Goal: Task Accomplishment & Management: Use online tool/utility

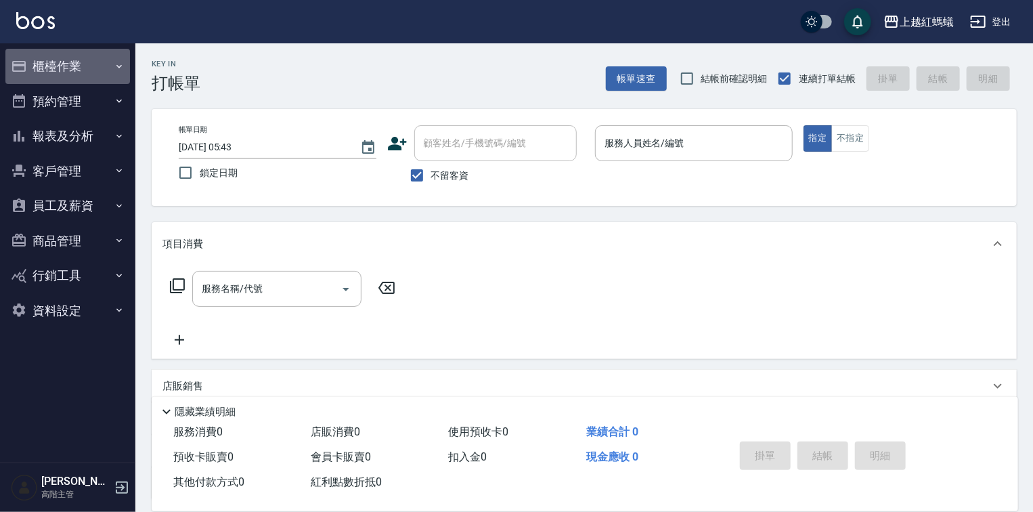
click at [82, 72] on button "櫃檯作業" at bounding box center [67, 66] width 125 height 35
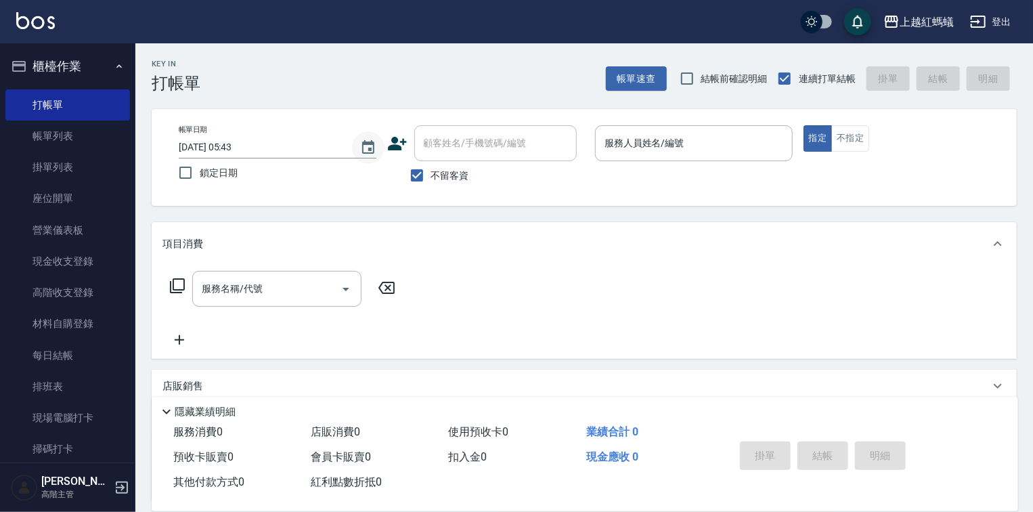
click at [370, 144] on icon "Choose date, selected date is 2025-09-05" at bounding box center [368, 147] width 16 height 16
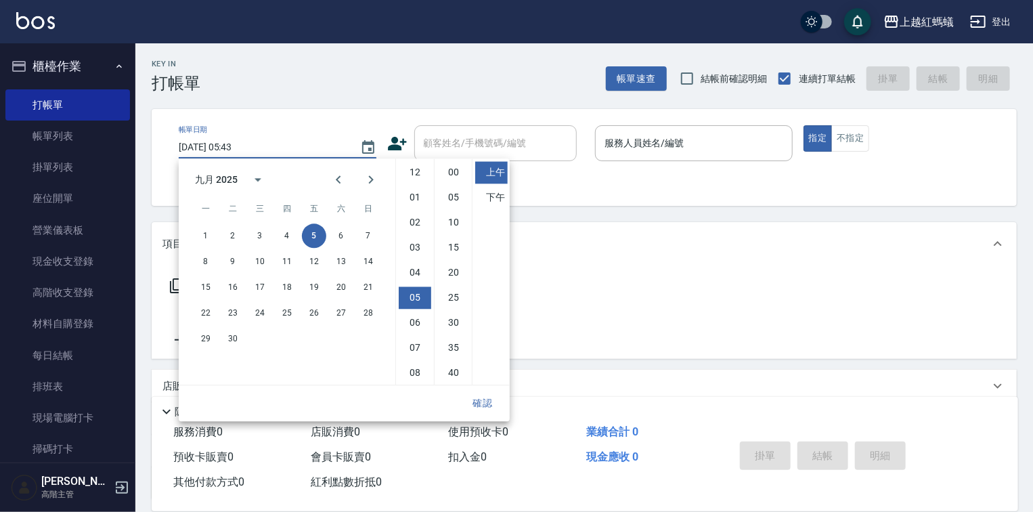
scroll to position [76, 0]
click at [286, 238] on button "4" at bounding box center [287, 235] width 24 height 24
type input "[DATE] 05:43"
click at [483, 402] on button "確認" at bounding box center [482, 403] width 43 height 25
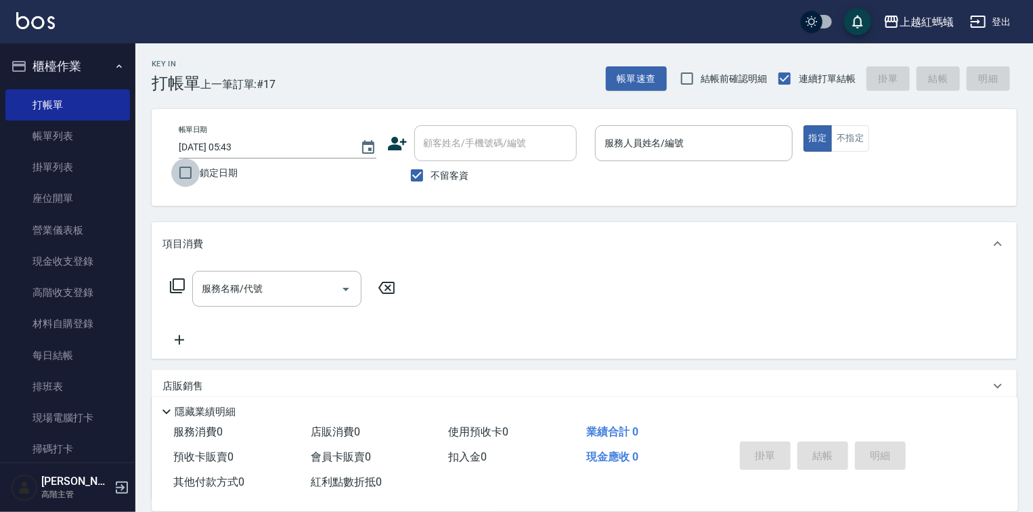
click at [183, 171] on input "鎖定日期" at bounding box center [185, 172] width 28 height 28
checkbox input "true"
click at [676, 152] on input "服務人員姓名/編號" at bounding box center [694, 143] width 186 height 24
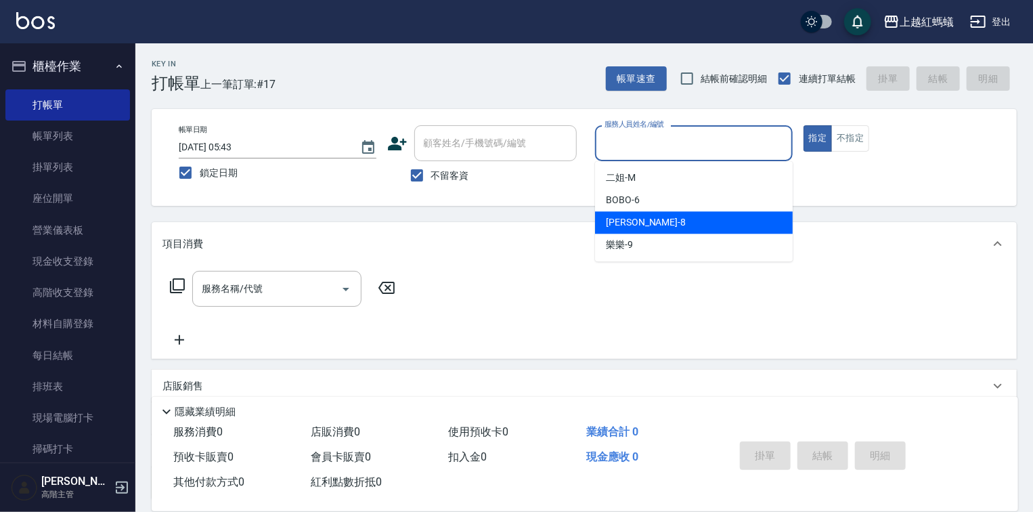
click at [658, 222] on div "[PERSON_NAME] -8" at bounding box center [694, 222] width 198 height 22
type input "[PERSON_NAME]-8"
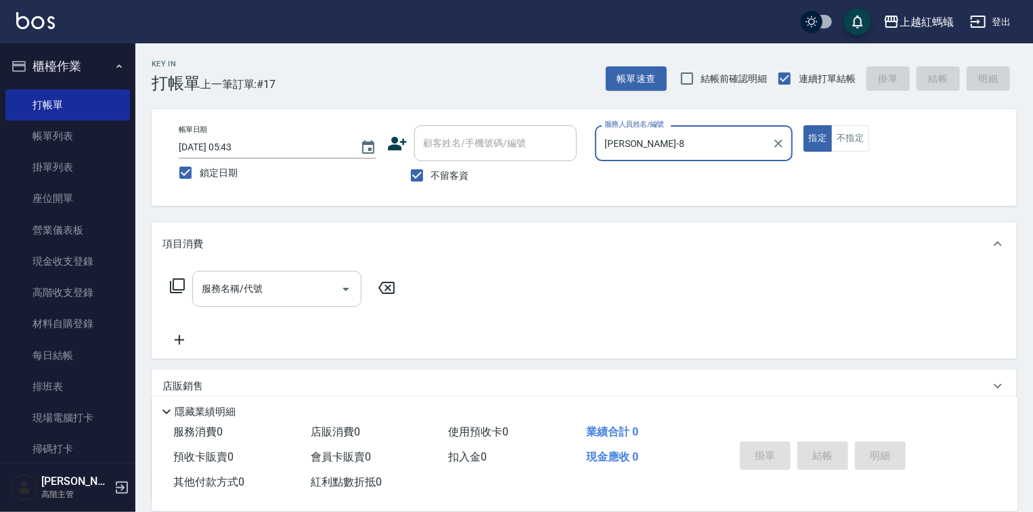
click at [290, 277] on input "服務名稱/代號" at bounding box center [266, 289] width 137 height 24
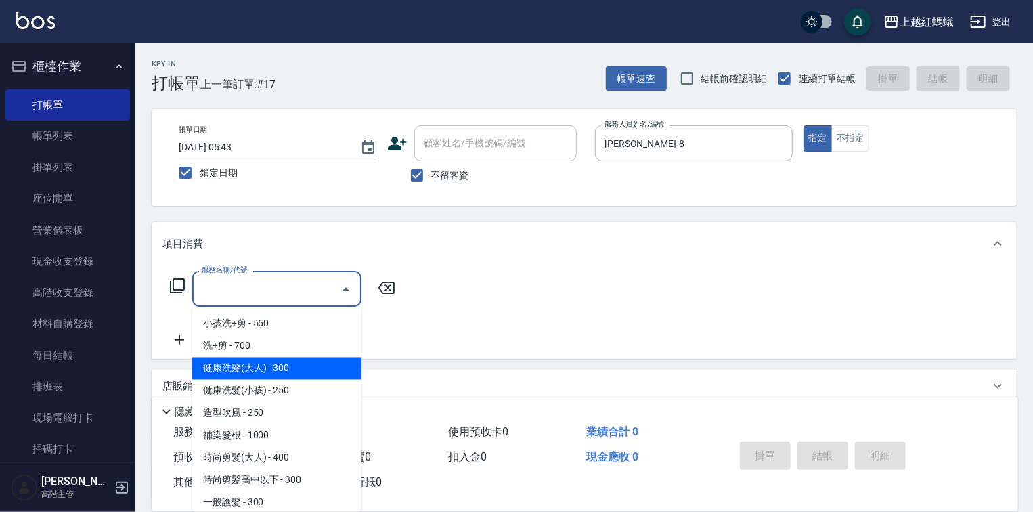
click at [331, 368] on span "健康洗髮(大人) - 300" at bounding box center [276, 369] width 169 height 22
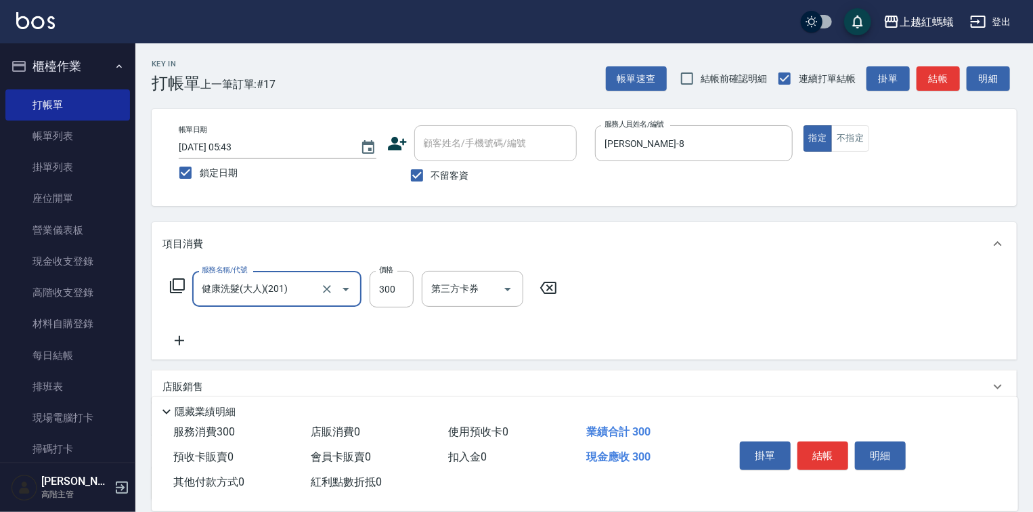
type input "健康洗髮(大人)(201)"
click at [392, 277] on input "300" at bounding box center [392, 289] width 44 height 37
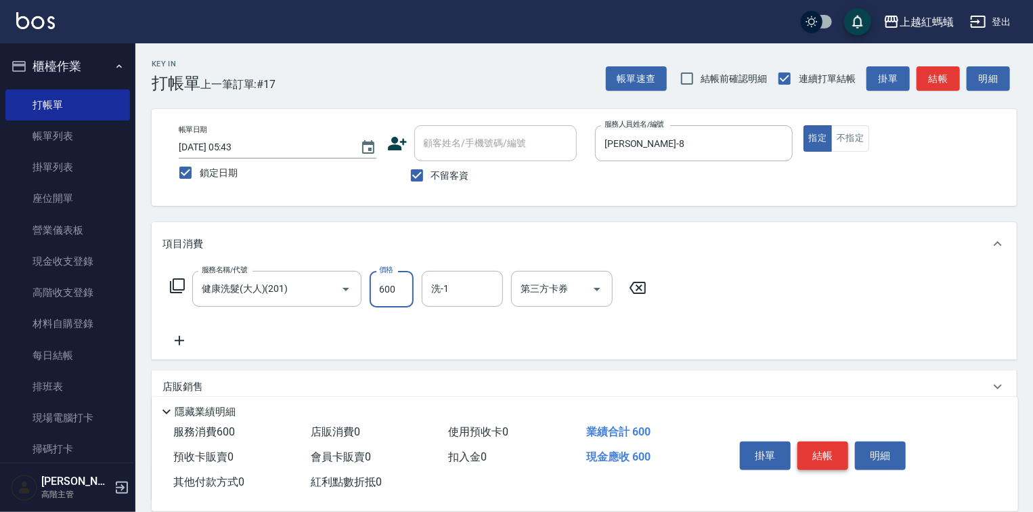
type input "600"
click at [824, 444] on button "結帳" at bounding box center [823, 455] width 51 height 28
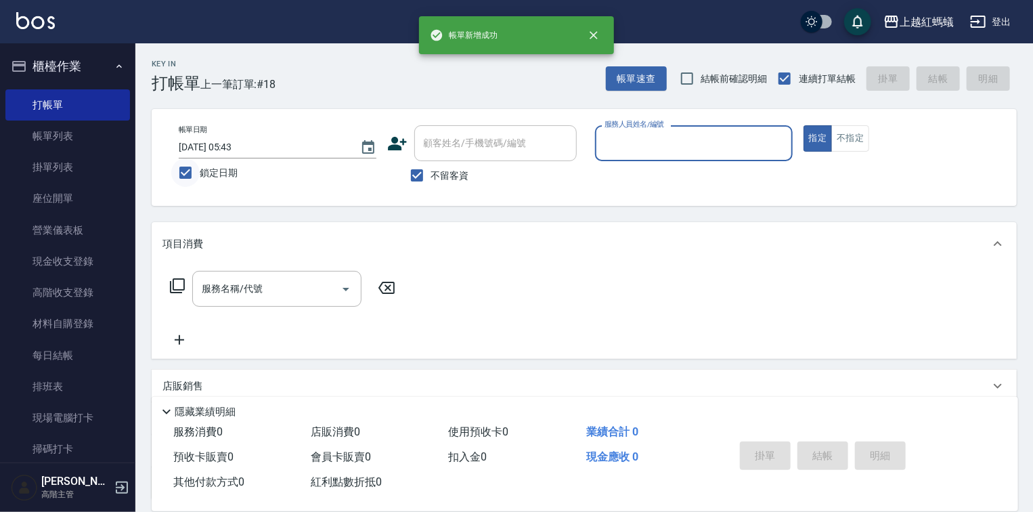
click at [190, 171] on input "鎖定日期" at bounding box center [185, 172] width 28 height 28
checkbox input "false"
type input "[DATE] 05:44"
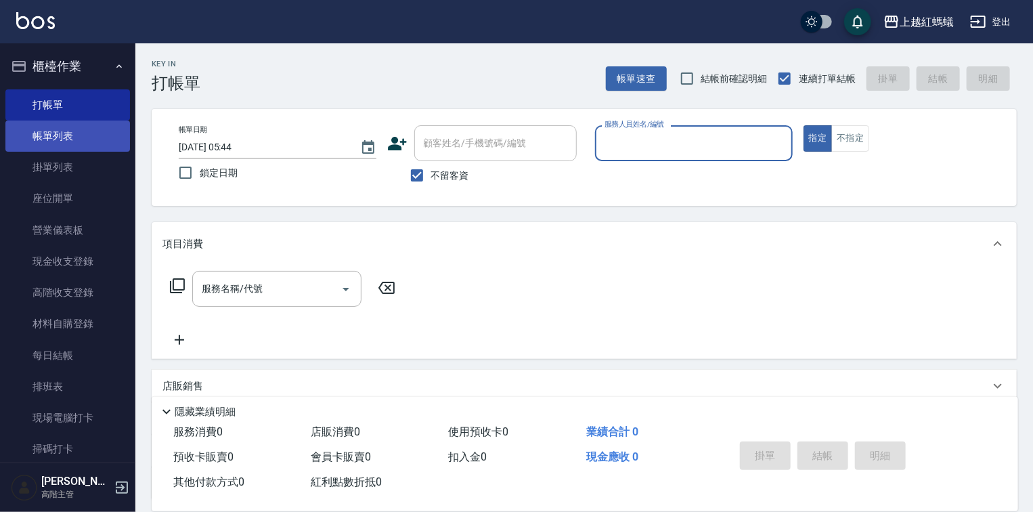
click at [47, 140] on link "帳單列表" at bounding box center [67, 136] width 125 height 31
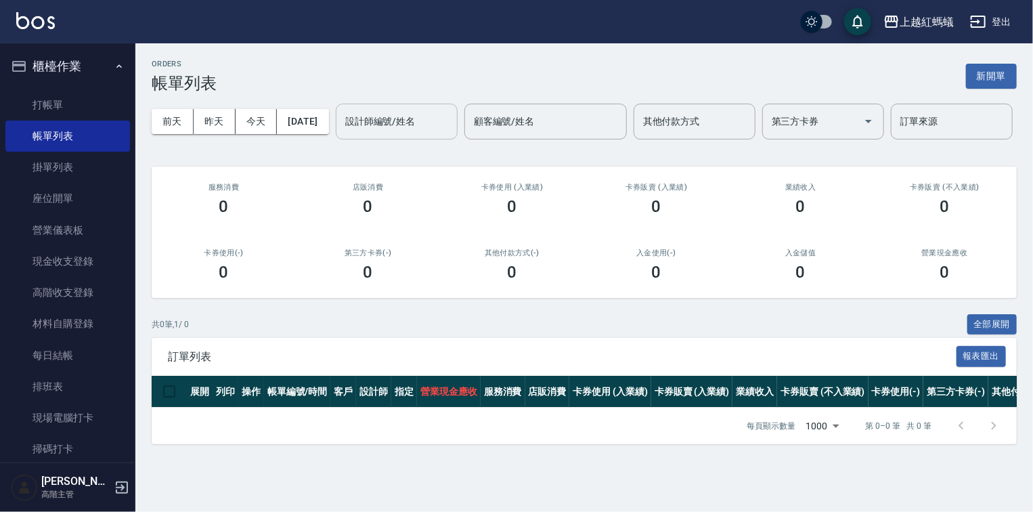
click at [219, 117] on button "昨天" at bounding box center [215, 121] width 42 height 25
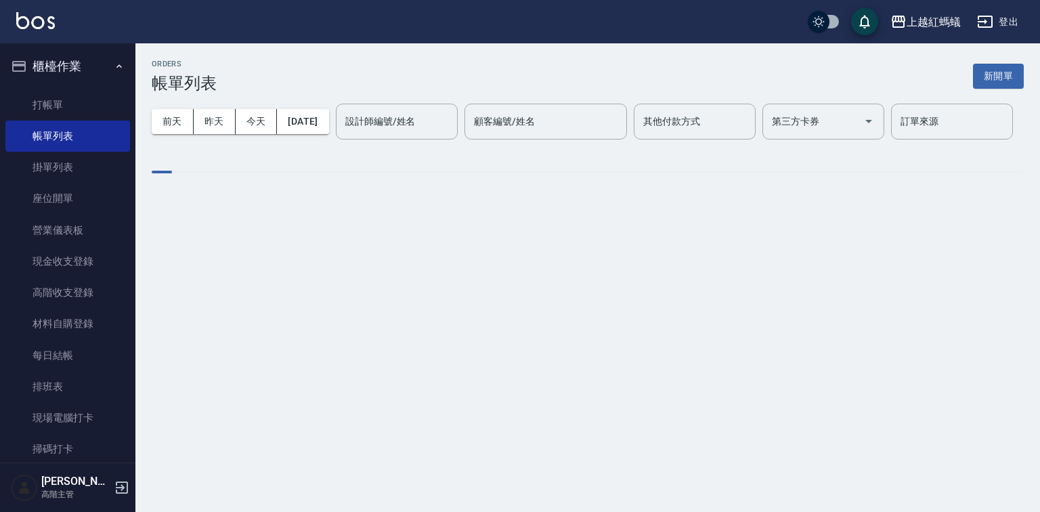
click at [204, 150] on div "[DATE] [DATE] [DATE] [DATE] 設計師編號/姓名 設計師編號/姓名 顧客編號/姓名 顧客編號/姓名 其他付款方式 其他付款方式 第三方…" at bounding box center [588, 122] width 872 height 58
click at [336, 139] on div "設計師編號/姓名" at bounding box center [397, 122] width 122 height 36
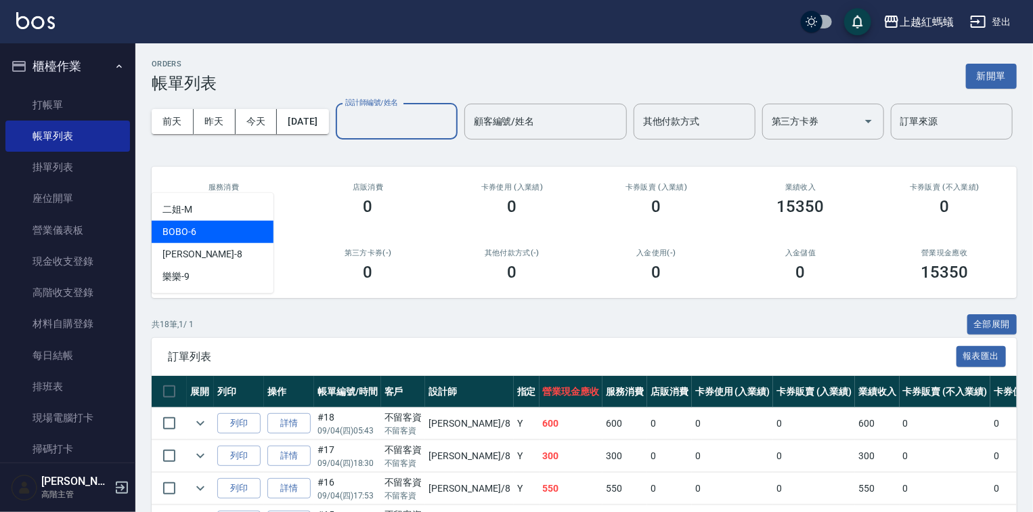
click at [207, 230] on div "BOBO -6" at bounding box center [213, 232] width 122 height 22
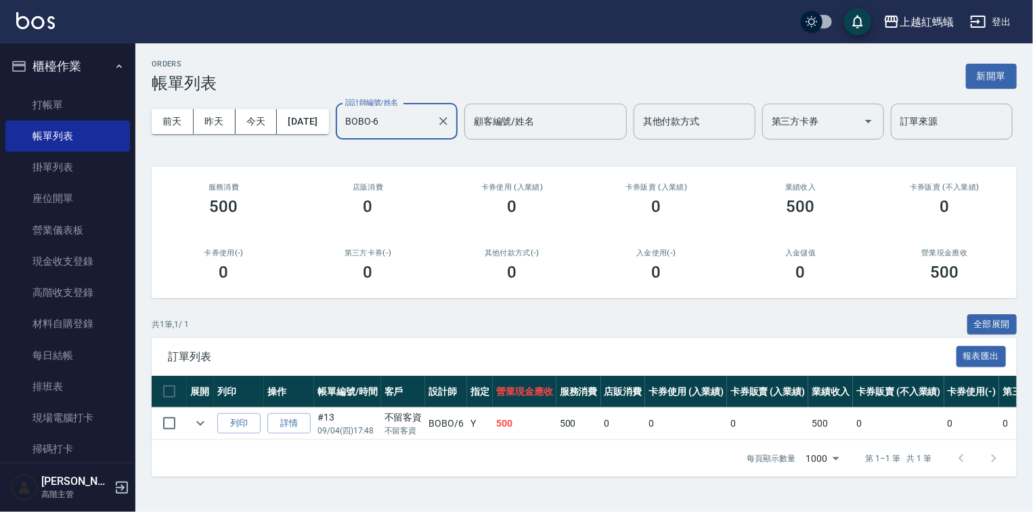
click at [342, 133] on input "BOBO-6" at bounding box center [386, 122] width 89 height 24
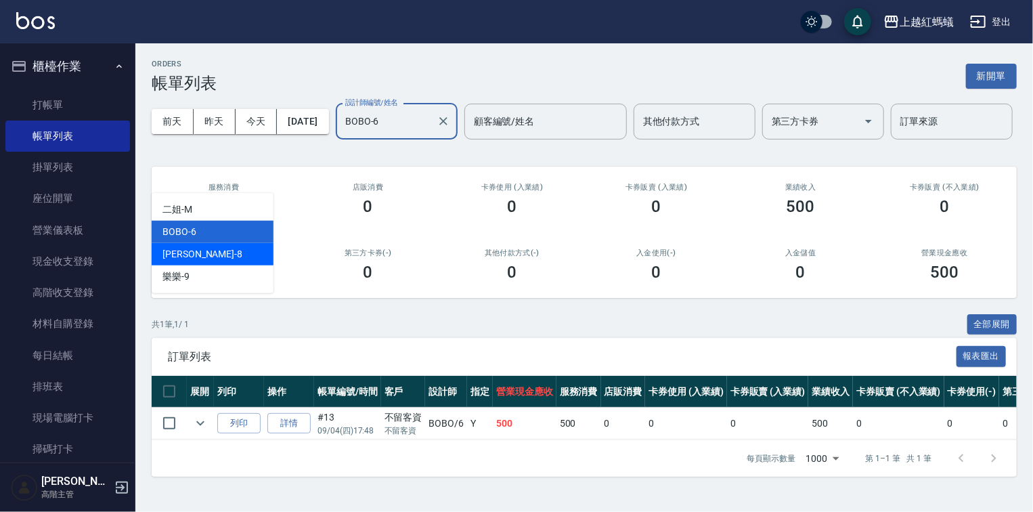
click at [219, 253] on div "[PERSON_NAME] -8" at bounding box center [213, 254] width 122 height 22
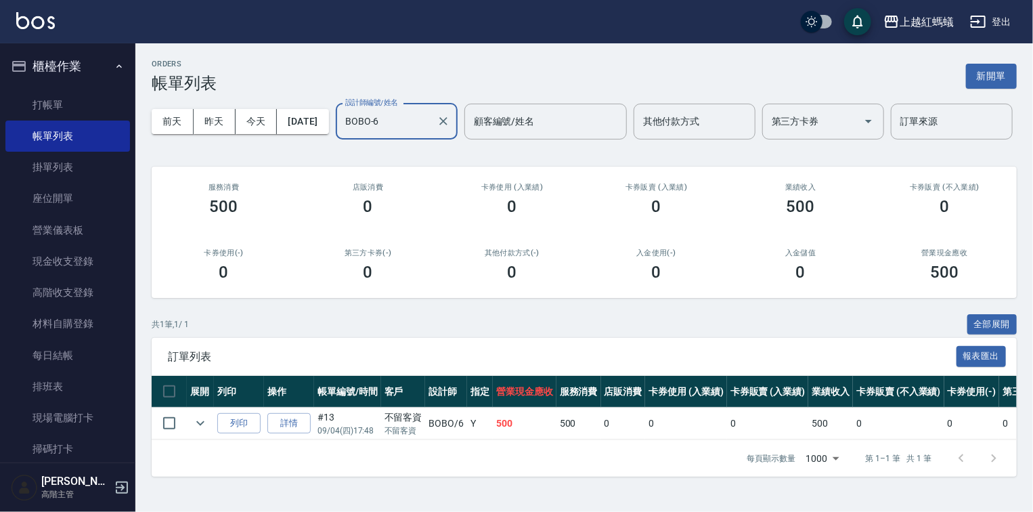
type input "[PERSON_NAME]-8"
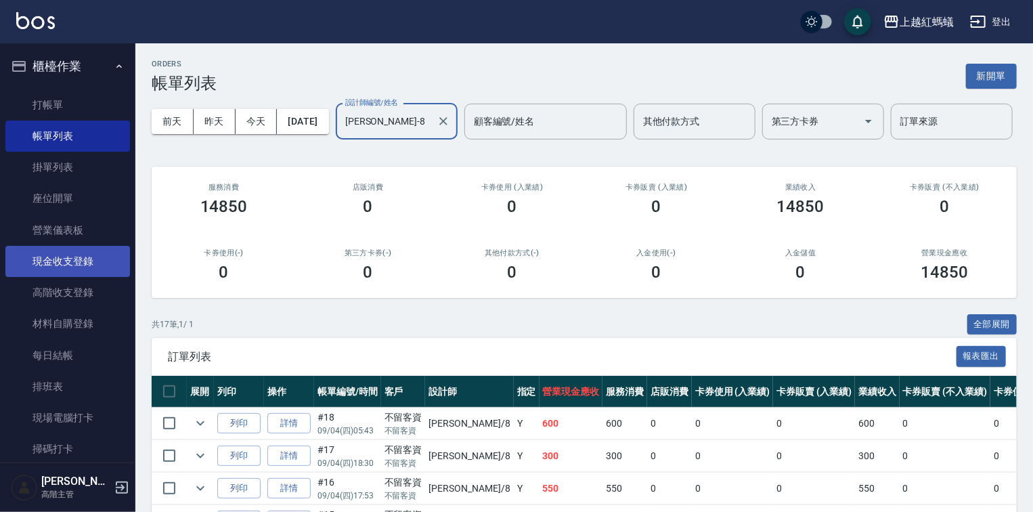
click at [66, 257] on link "現金收支登錄" at bounding box center [67, 261] width 125 height 31
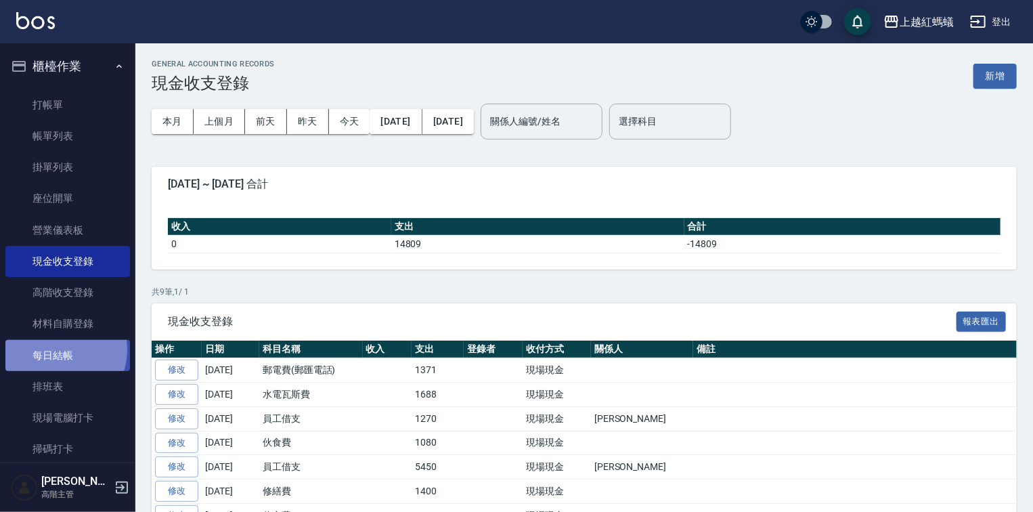
click at [58, 349] on link "每日結帳" at bounding box center [67, 355] width 125 height 31
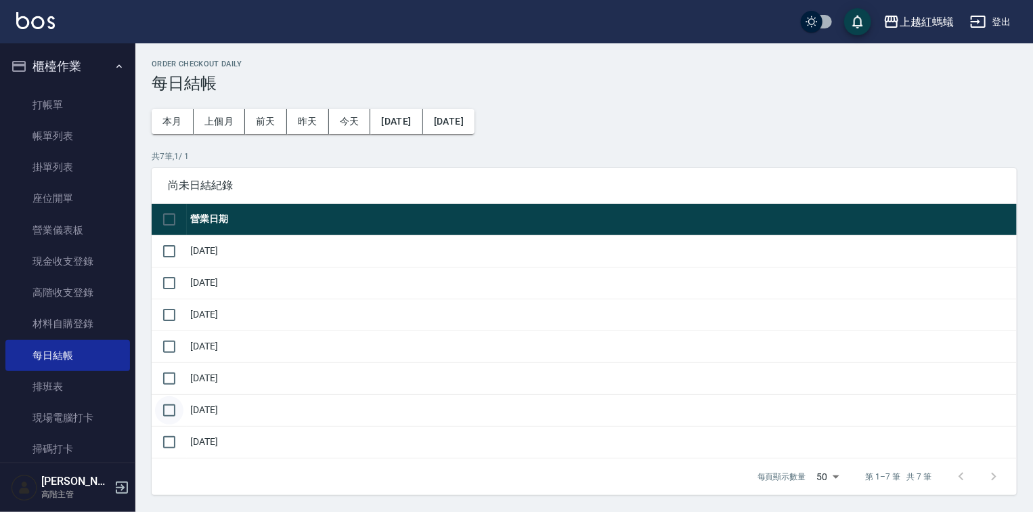
click at [171, 409] on input "checkbox" at bounding box center [169, 410] width 28 height 28
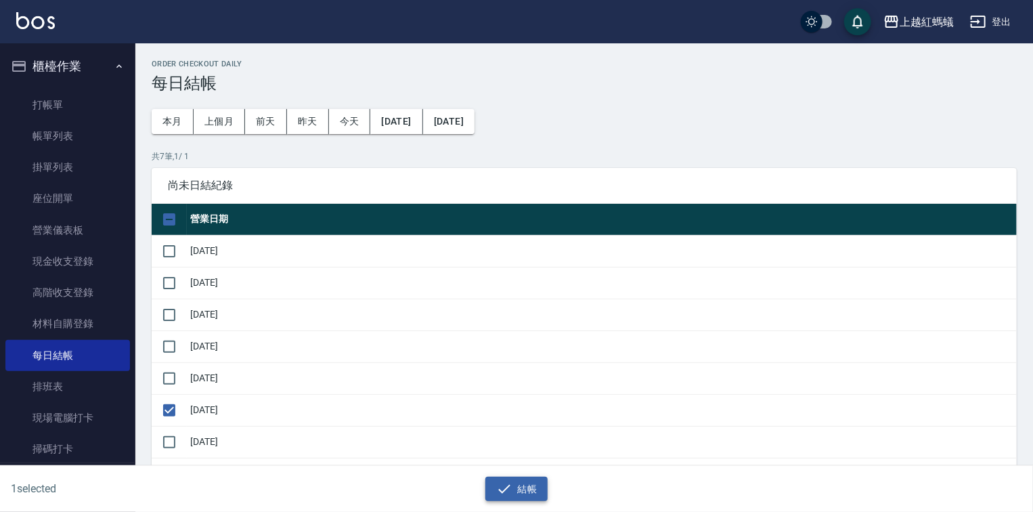
click at [498, 487] on icon "button" at bounding box center [504, 489] width 16 height 16
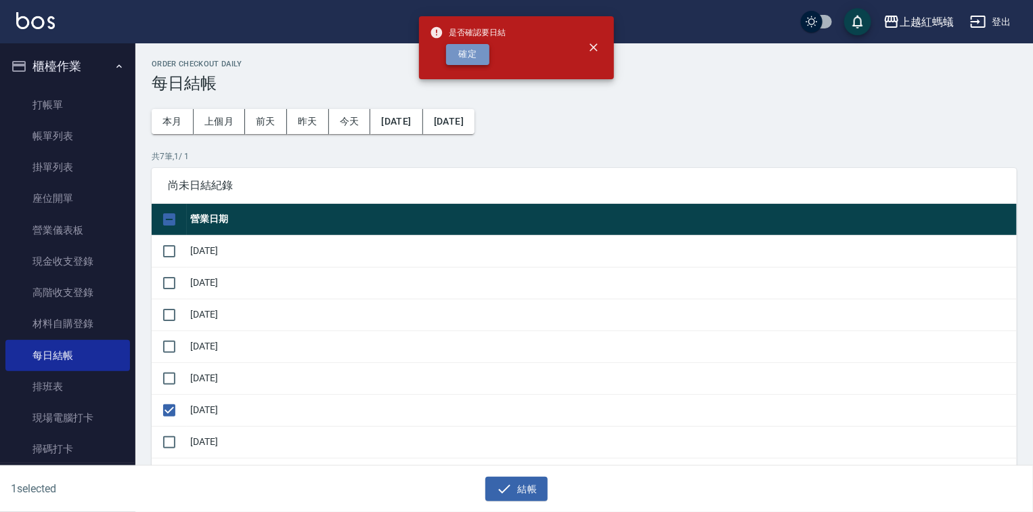
click at [465, 57] on button "確定" at bounding box center [467, 54] width 43 height 21
checkbox input "false"
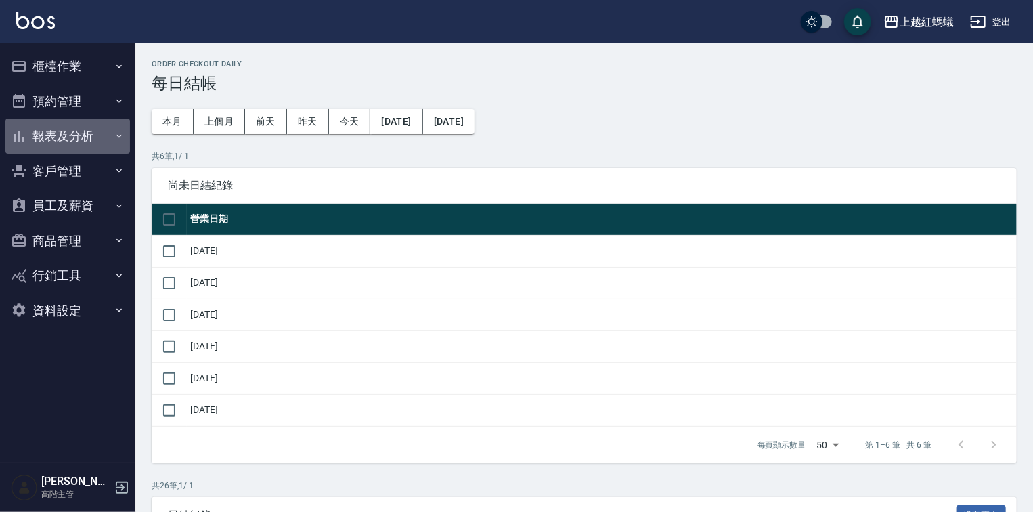
click at [60, 138] on button "報表及分析" at bounding box center [67, 135] width 125 height 35
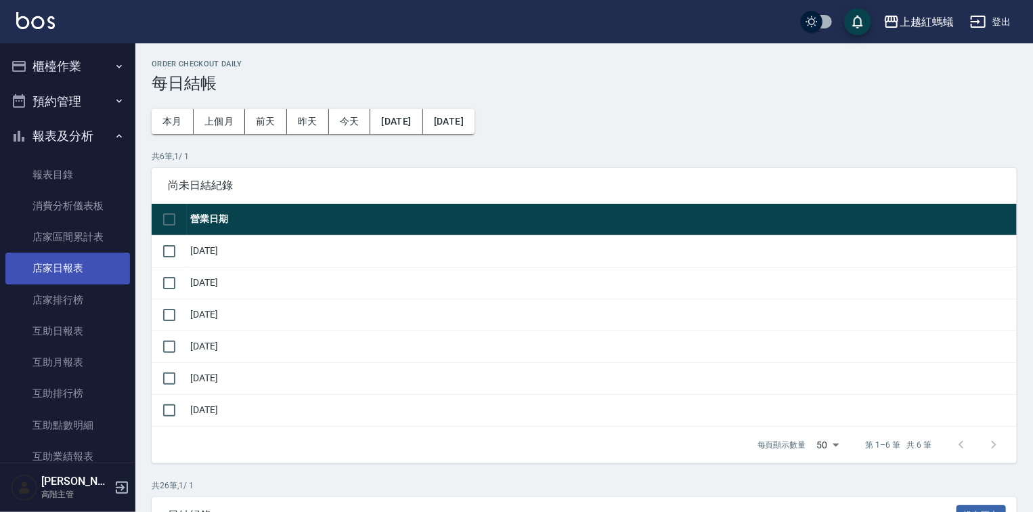
click at [76, 264] on link "店家日報表" at bounding box center [67, 268] width 125 height 31
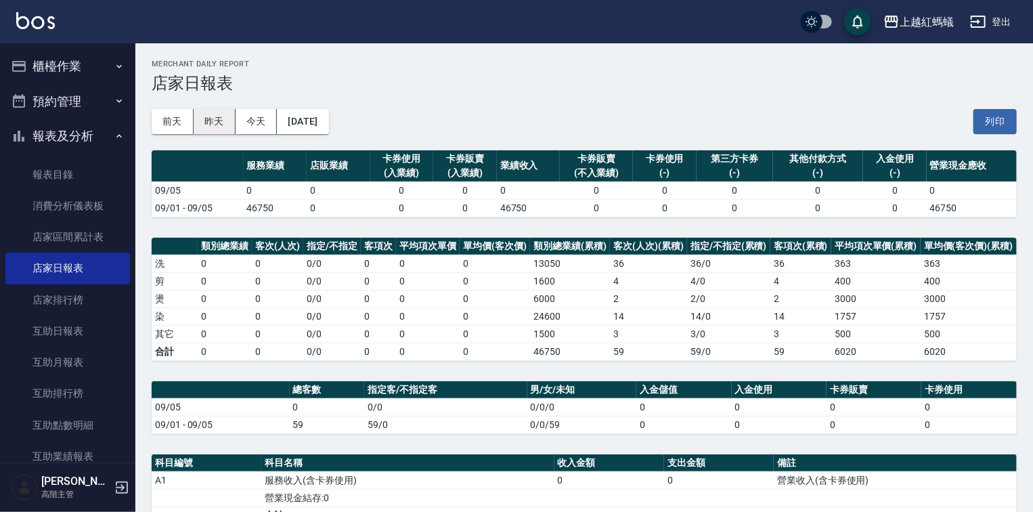
click at [217, 127] on button "昨天" at bounding box center [215, 121] width 42 height 25
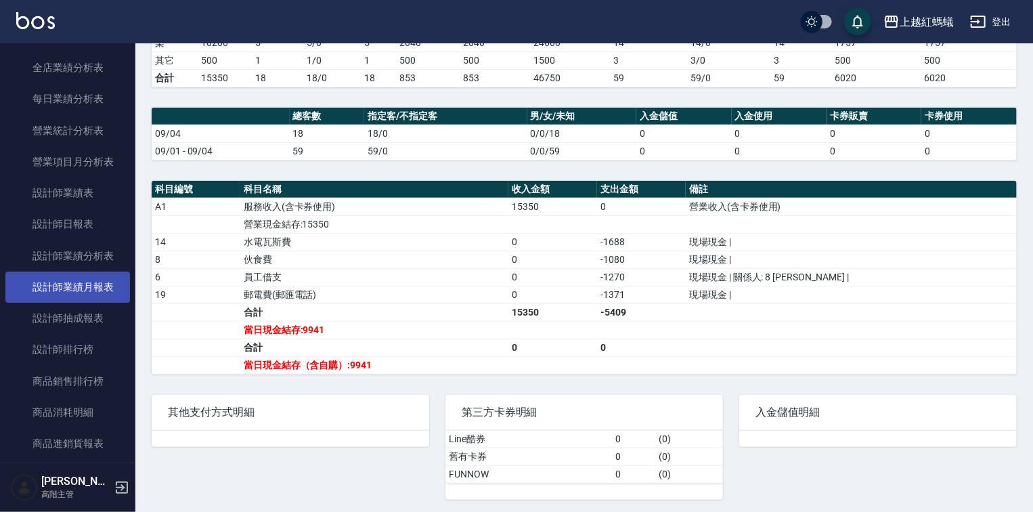
scroll to position [433, 0]
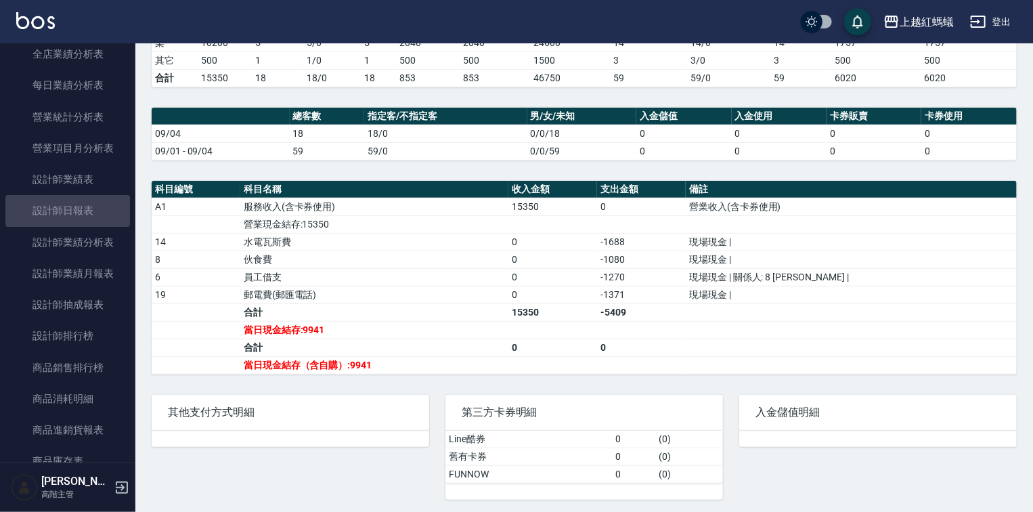
drag, startPoint x: 84, startPoint y: 210, endPoint x: 232, endPoint y: 26, distance: 235.5
click at [84, 209] on link "設計師日報表" at bounding box center [67, 210] width 125 height 31
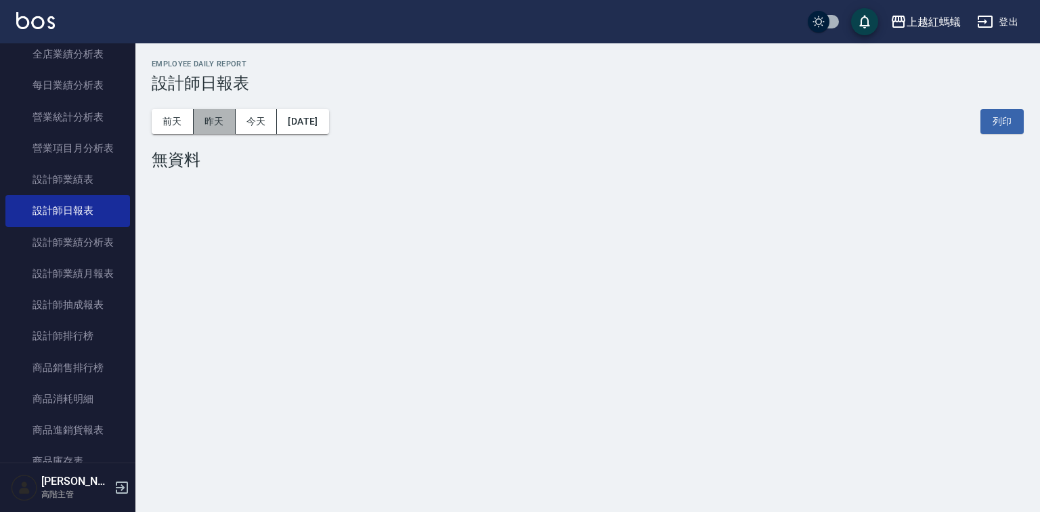
click at [212, 132] on button "昨天" at bounding box center [215, 121] width 42 height 25
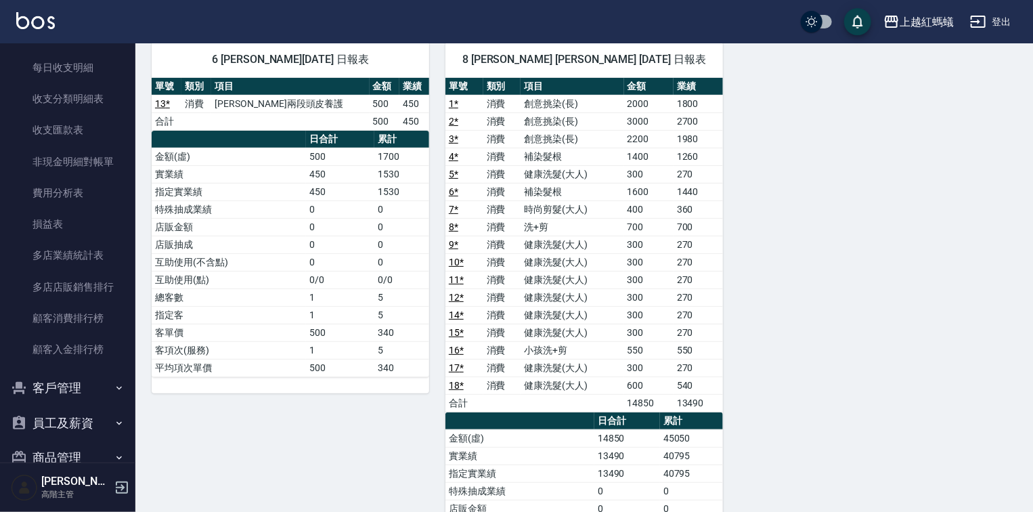
scroll to position [1238, 0]
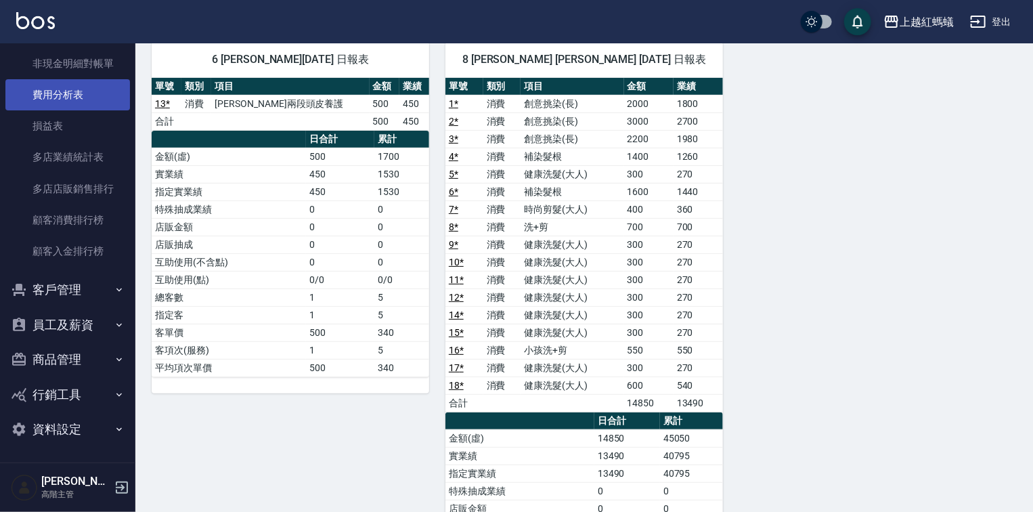
click at [39, 93] on link "費用分析表" at bounding box center [67, 94] width 125 height 31
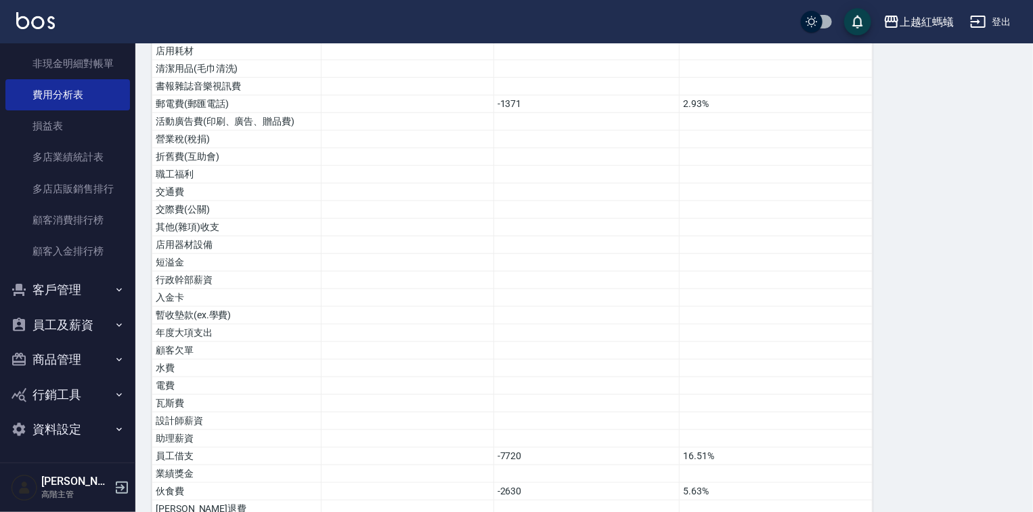
scroll to position [548, 0]
